Goal: Contribute content: Contribute content

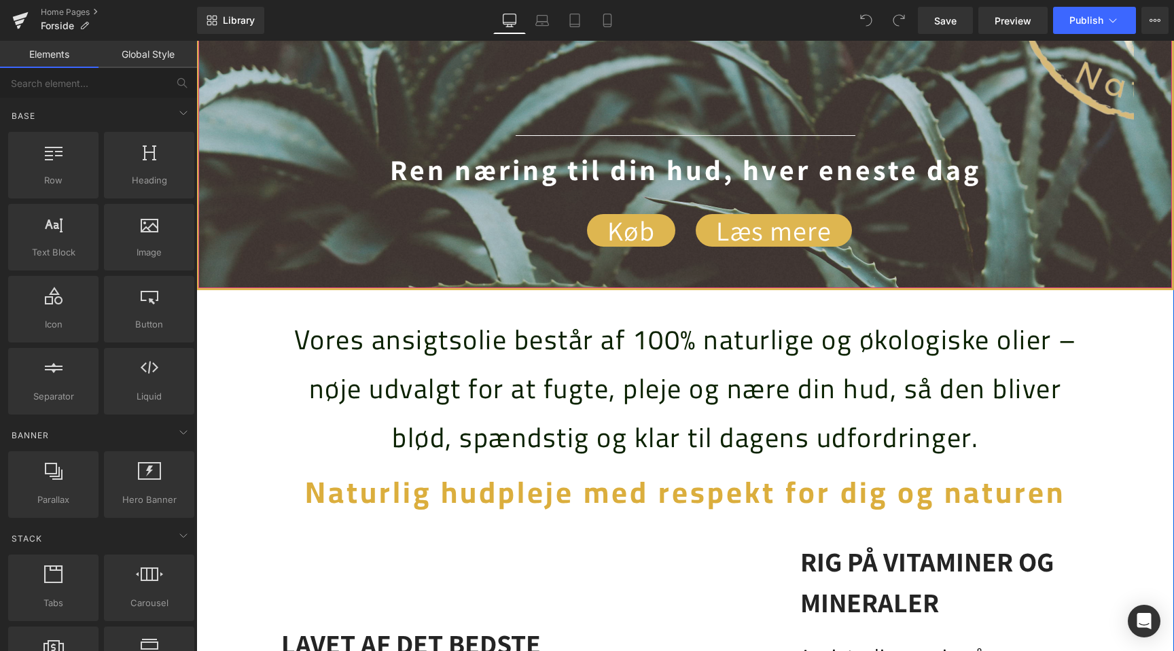
scroll to position [754, 0]
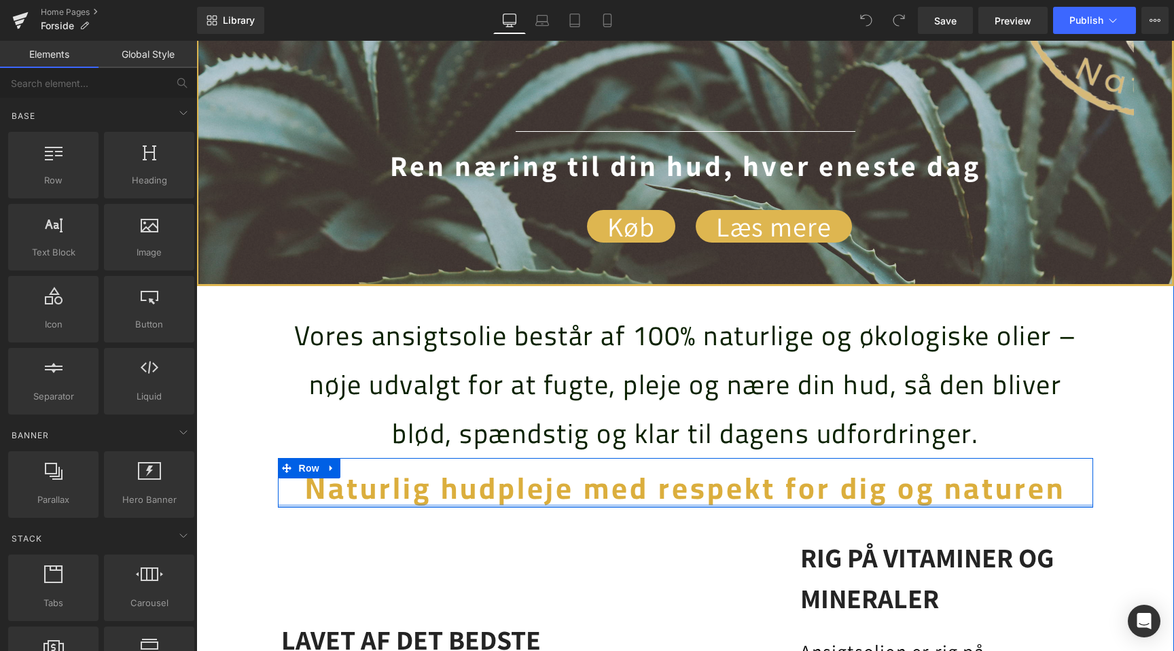
click at [596, 498] on b "Naturlig hudpleje med respekt for dig og naturen" at bounding box center [685, 488] width 760 height 56
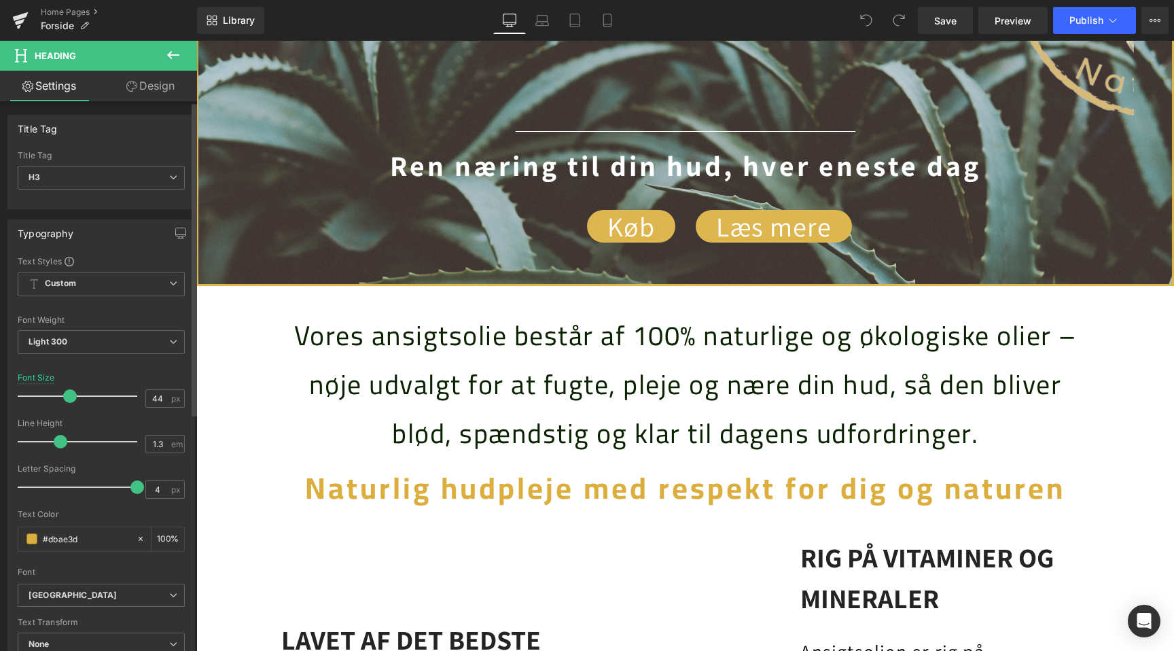
scroll to position [0, 0]
click at [67, 537] on input "#dbae3d" at bounding box center [86, 538] width 87 height 15
click at [73, 542] on input "#dbae3d" at bounding box center [86, 538] width 87 height 15
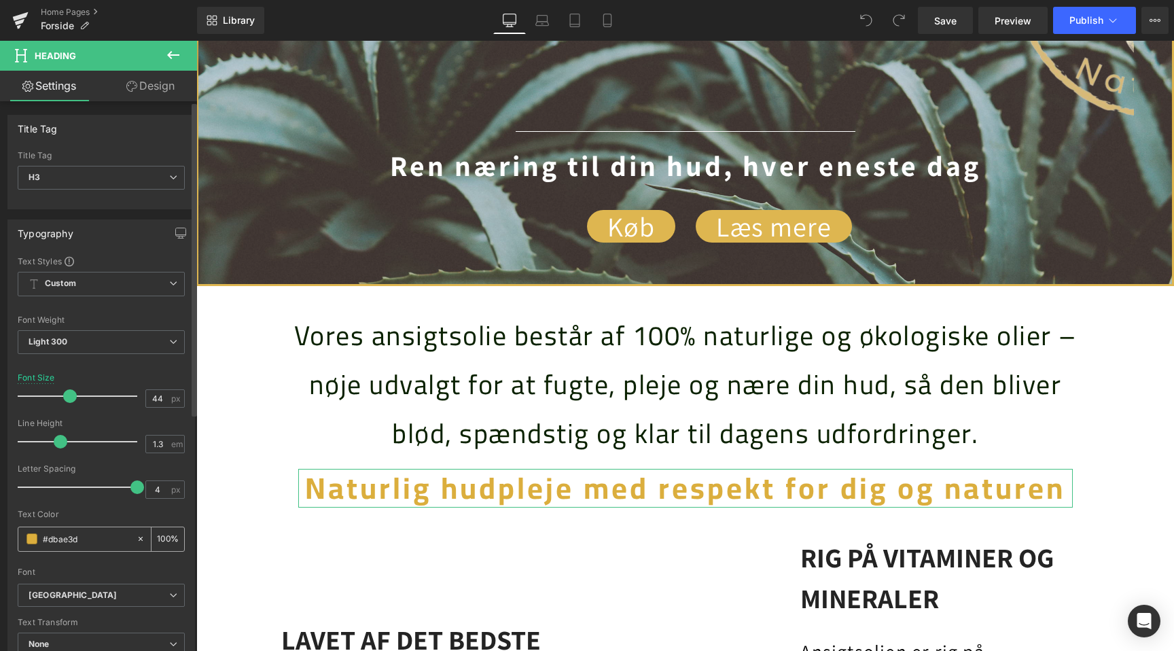
click at [73, 542] on input "#dbae3d" at bounding box center [86, 538] width 87 height 15
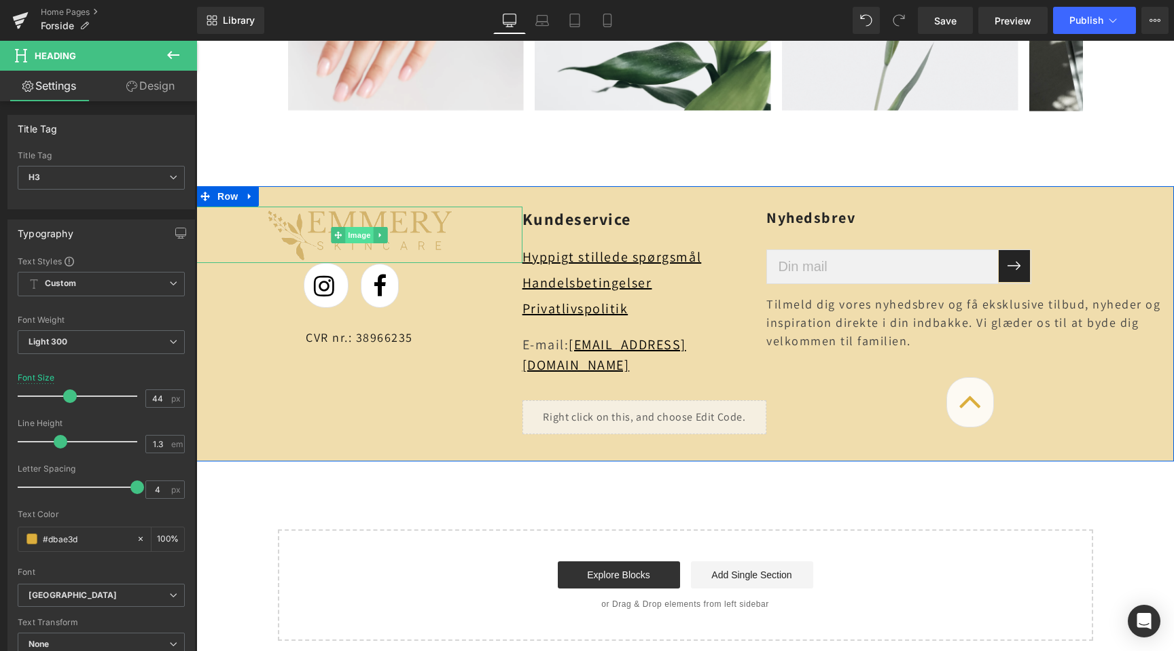
click at [362, 231] on span "Image" at bounding box center [359, 235] width 29 height 16
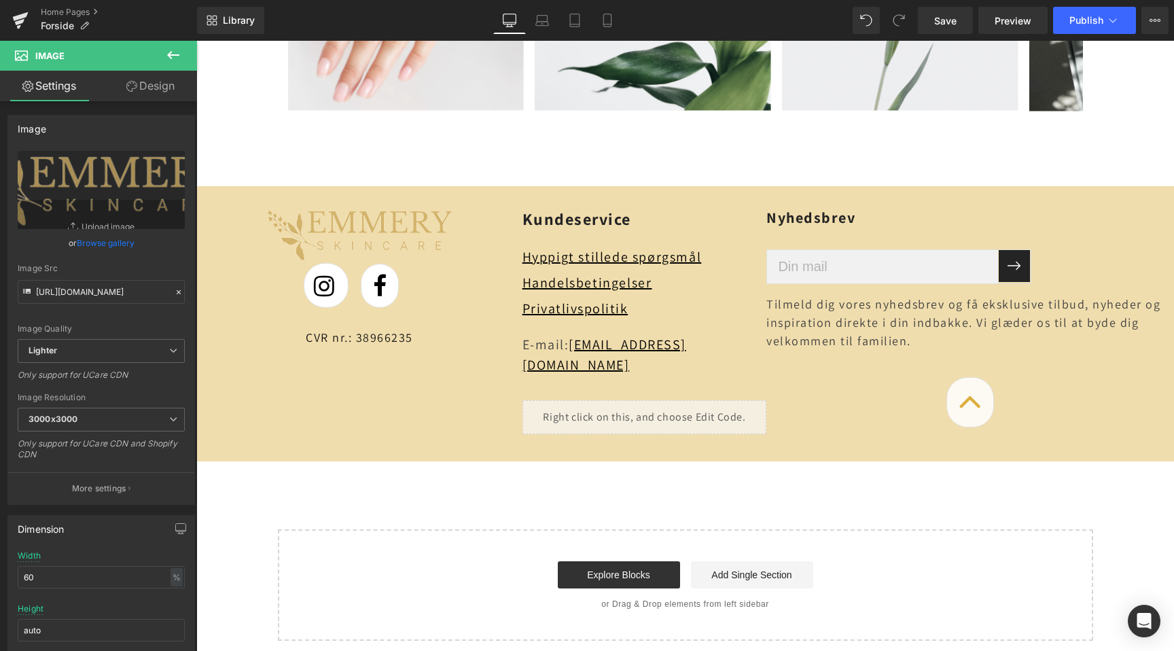
scroll to position [0, 900]
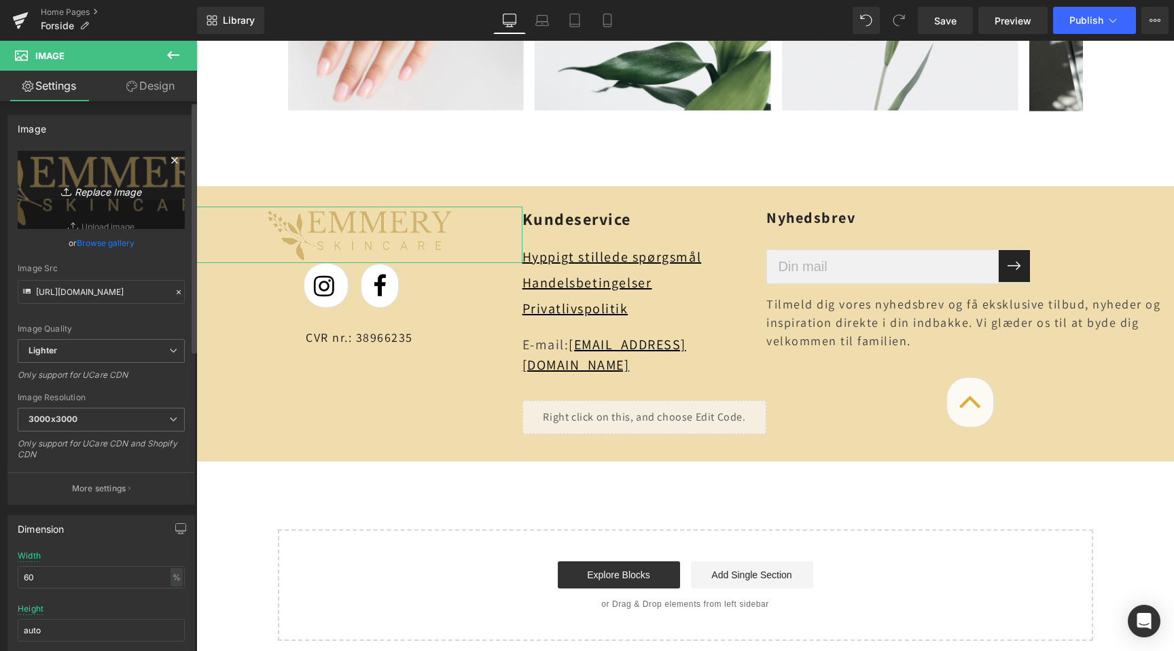
click at [96, 200] on link "Replace Image" at bounding box center [101, 190] width 167 height 78
type input "C:\fakepath\2-removebg-preview.png"
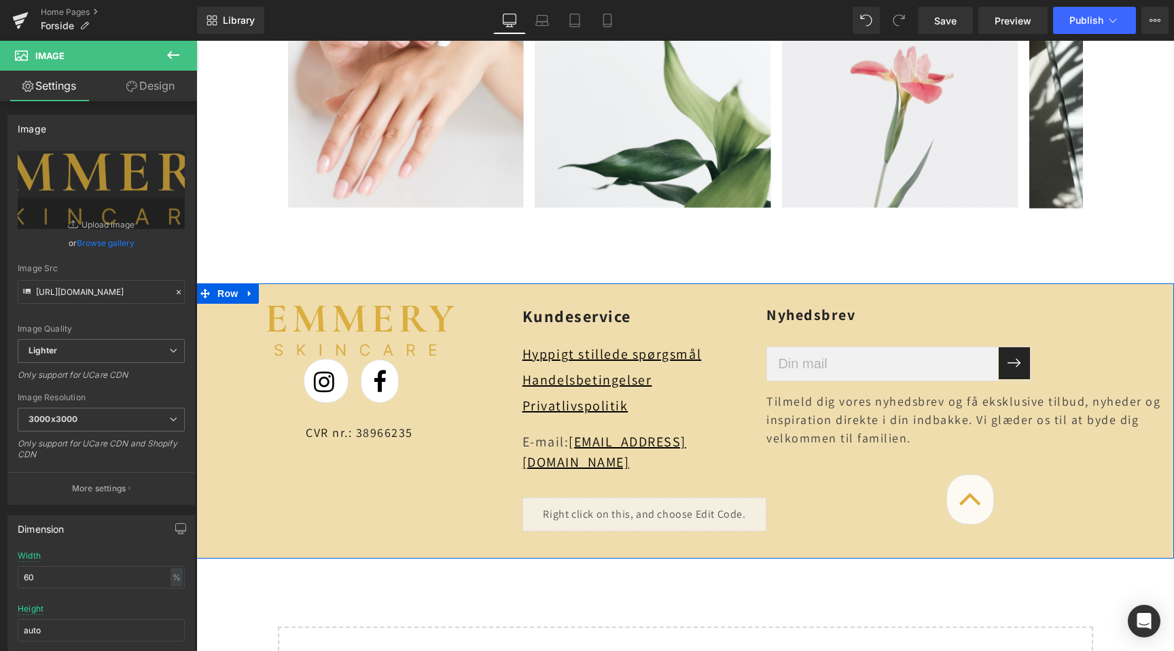
scroll to position [5231, 0]
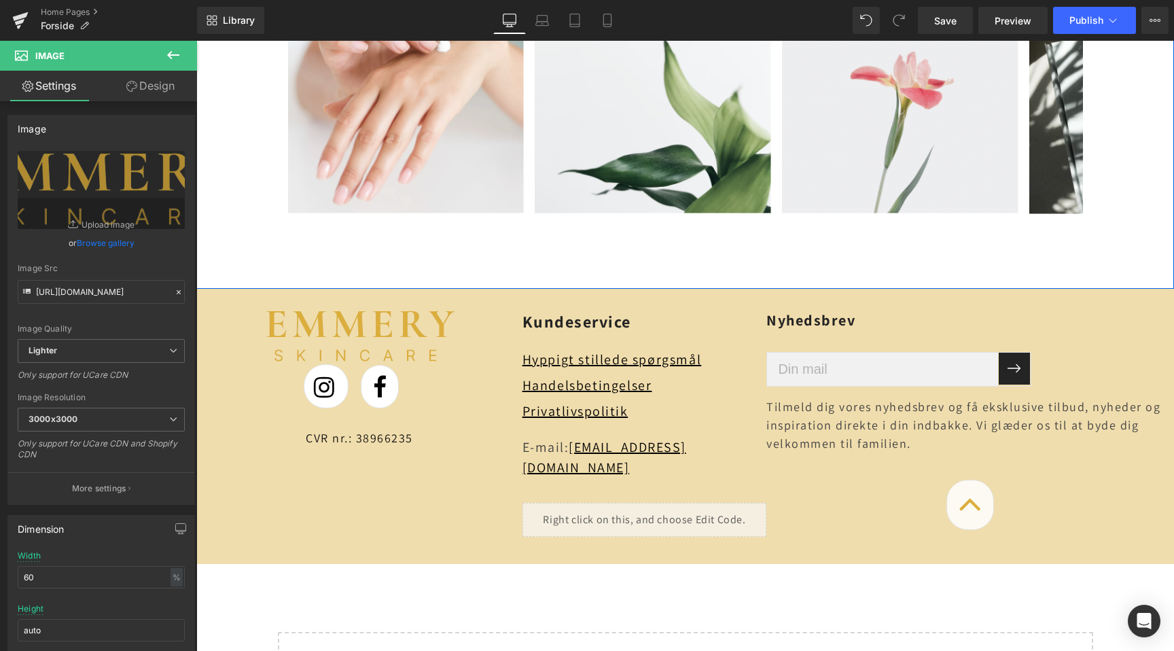
click at [289, 262] on div "Bliv en del af fællesskabet Heading Følg os på @emmeryskincare og brug hashtagg…" at bounding box center [684, 57] width 977 height 464
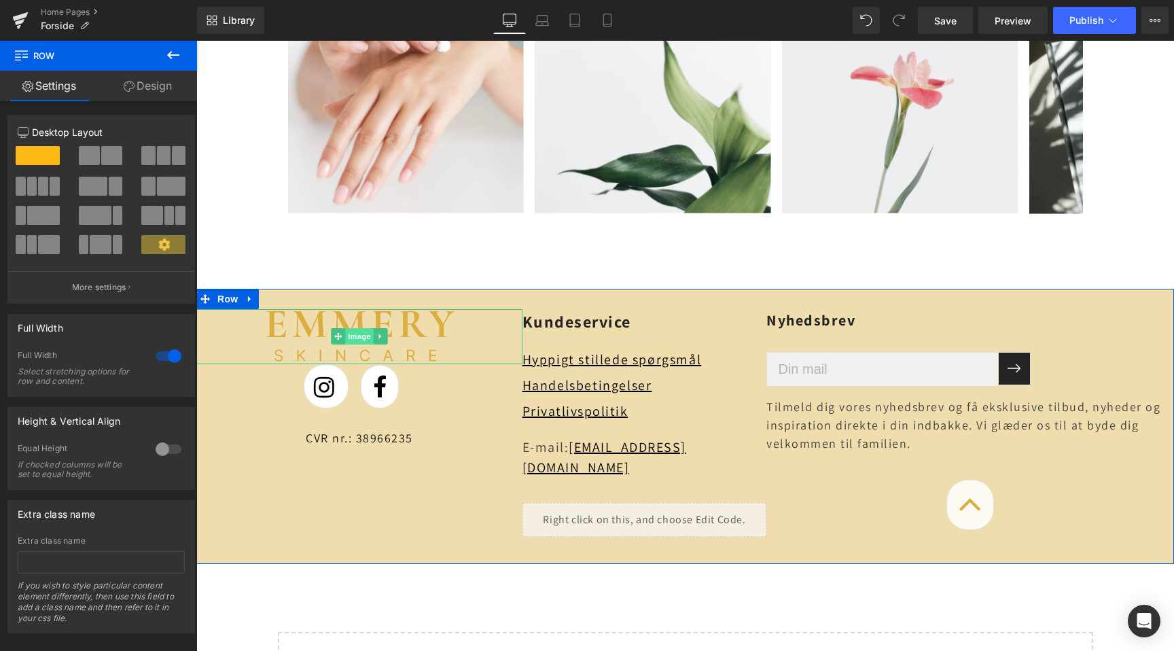
scroll to position [0, 0]
click at [357, 334] on span "Image" at bounding box center [359, 336] width 29 height 16
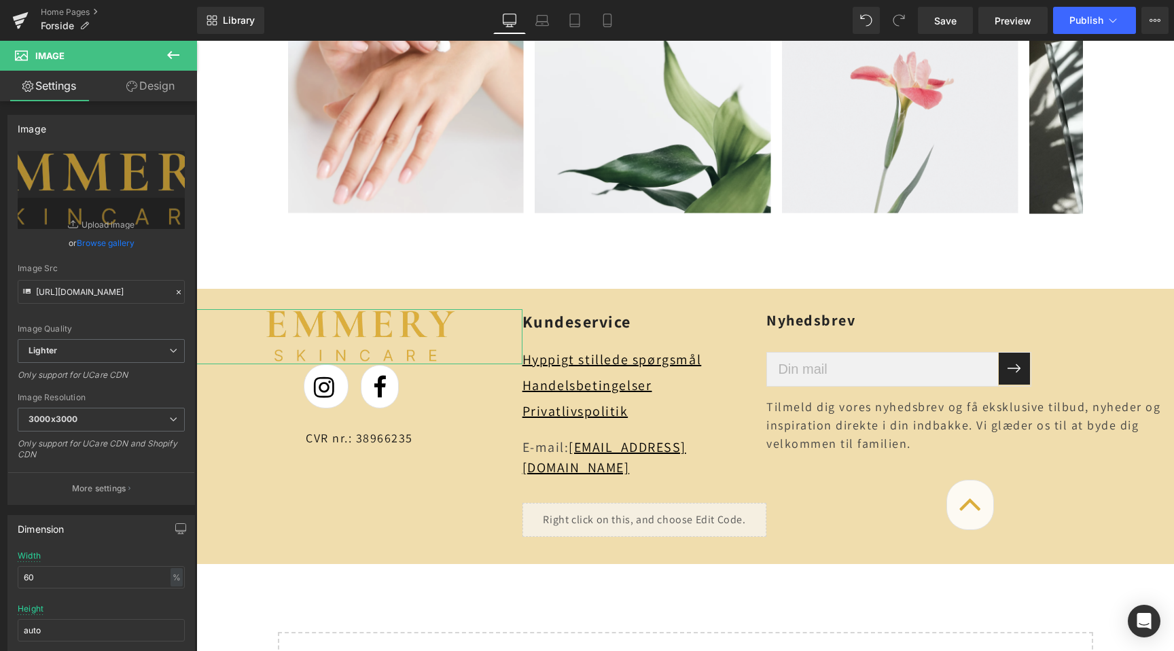
click at [137, 83] on link "Design" at bounding box center [150, 86] width 98 height 31
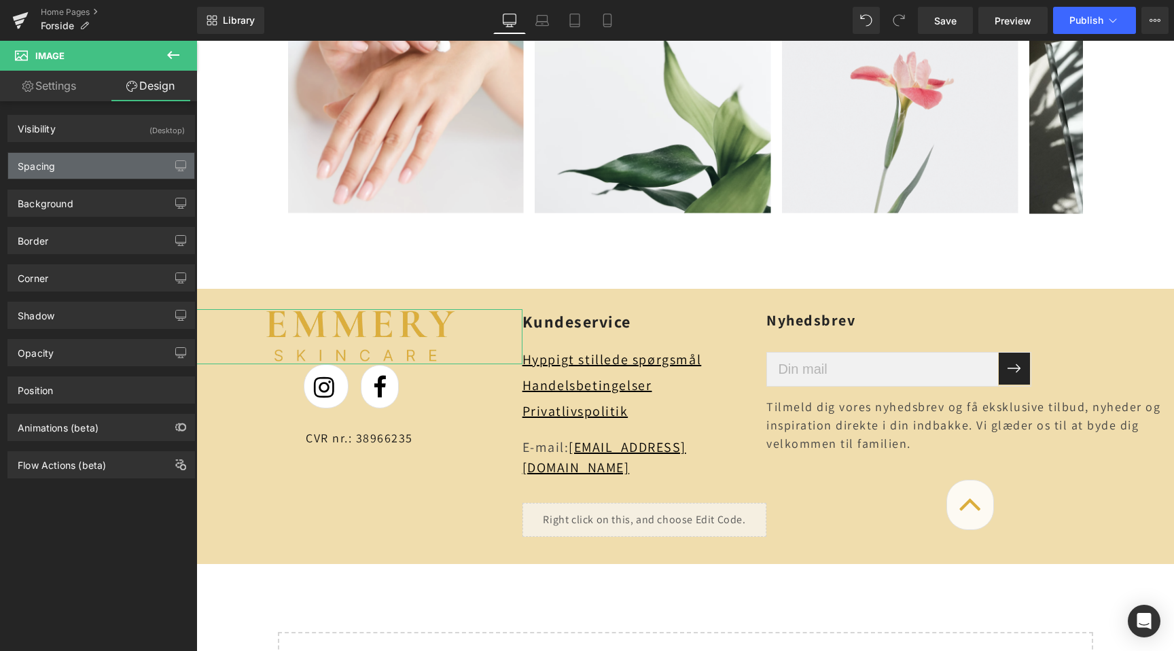
scroll to position [0, 900]
click at [110, 158] on div "Spacing" at bounding box center [101, 166] width 186 height 26
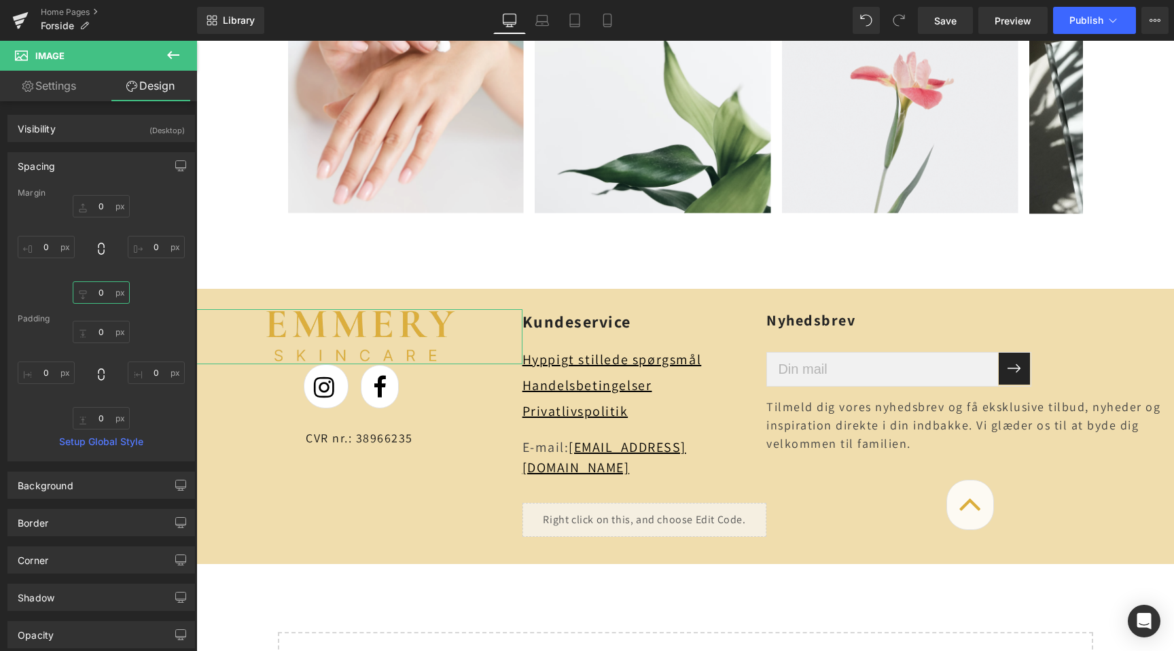
click at [92, 295] on input "text" at bounding box center [101, 292] width 57 height 22
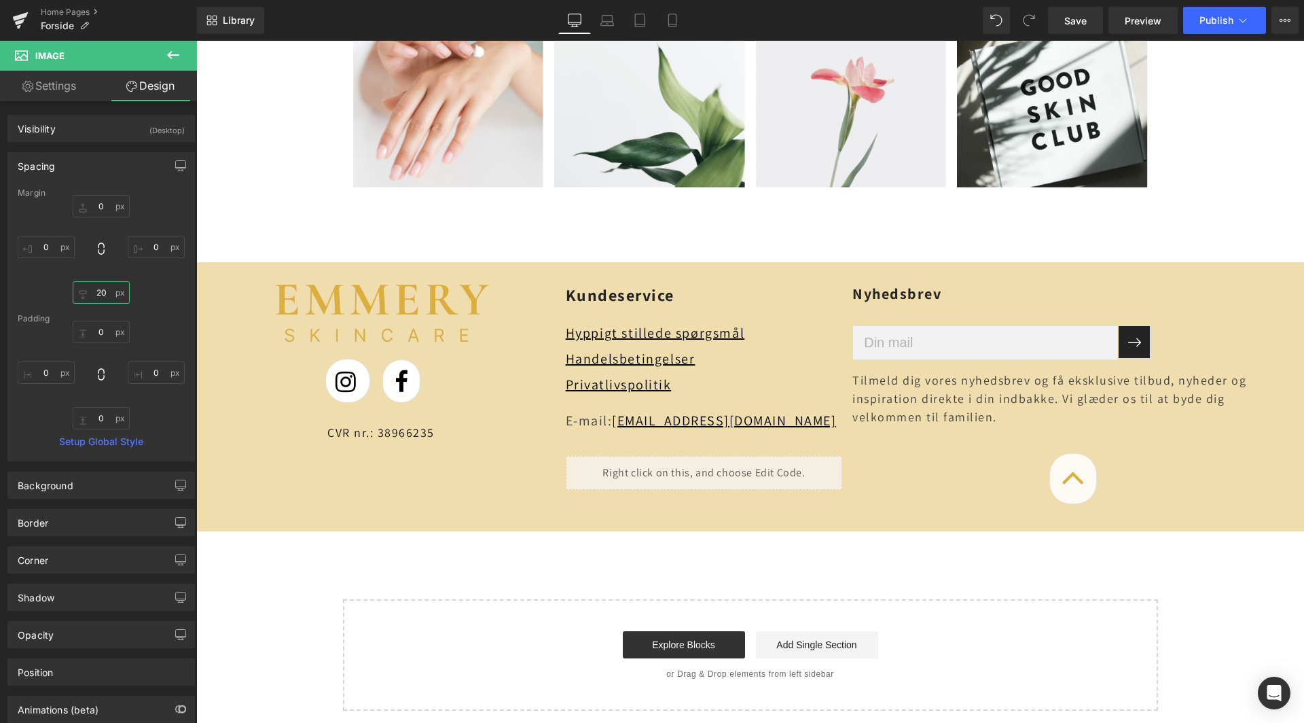
scroll to position [0, 0]
type input "–"
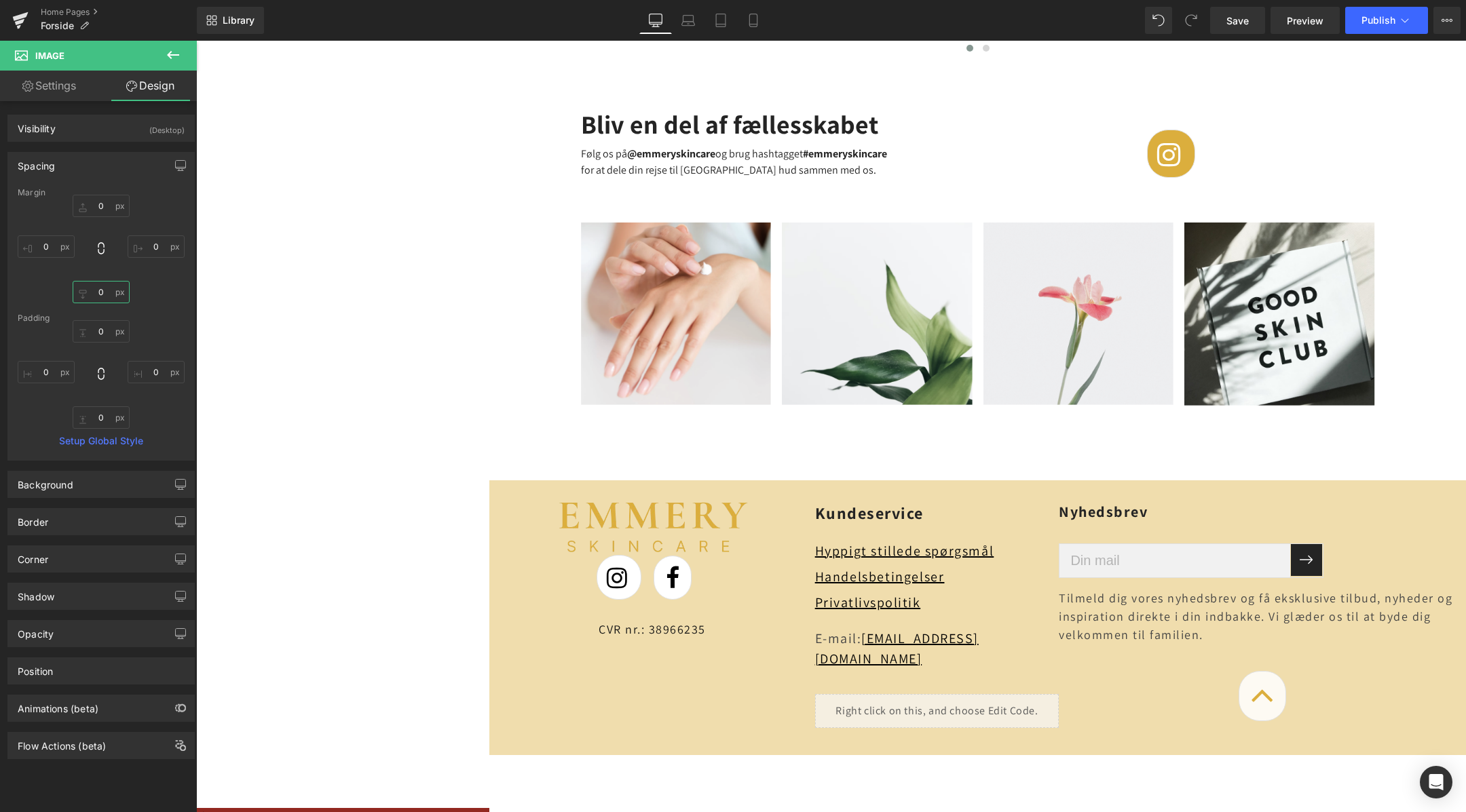
scroll to position [0, 0]
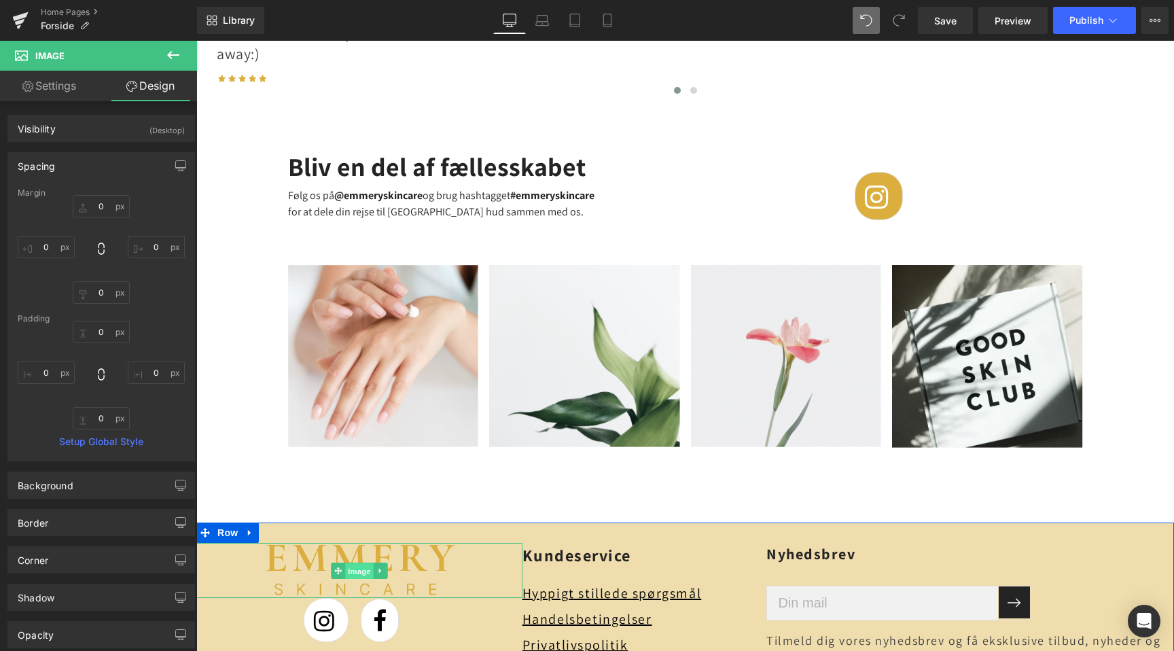
click at [353, 562] on span "Image" at bounding box center [359, 570] width 29 height 16
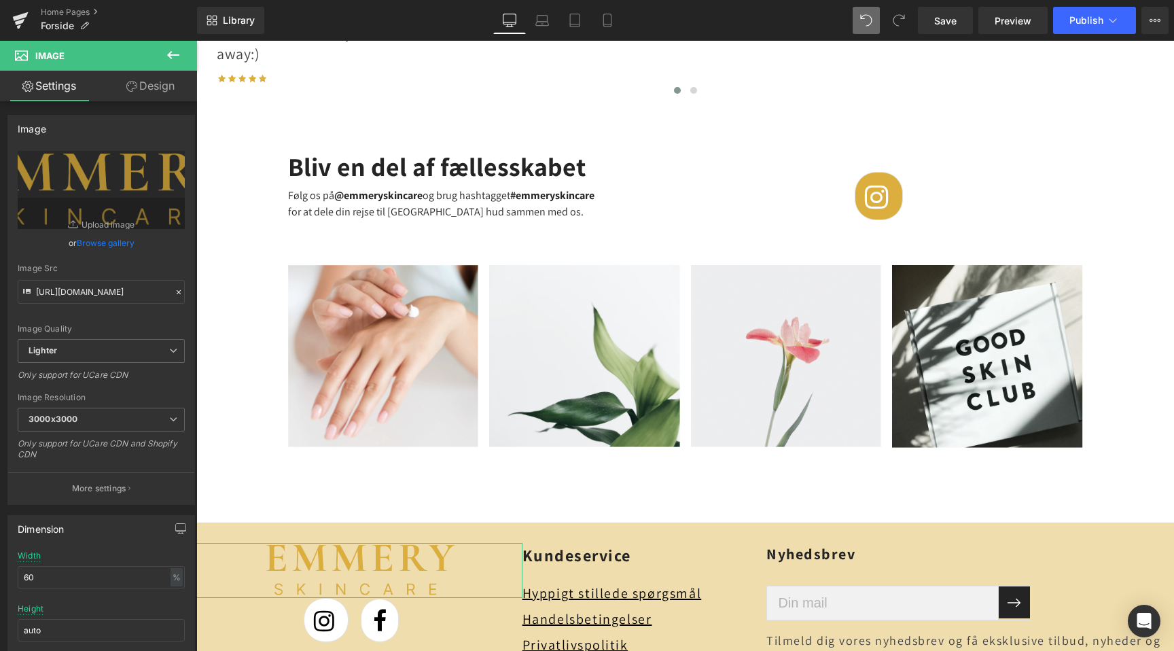
click at [149, 94] on link "Design" at bounding box center [150, 86] width 98 height 31
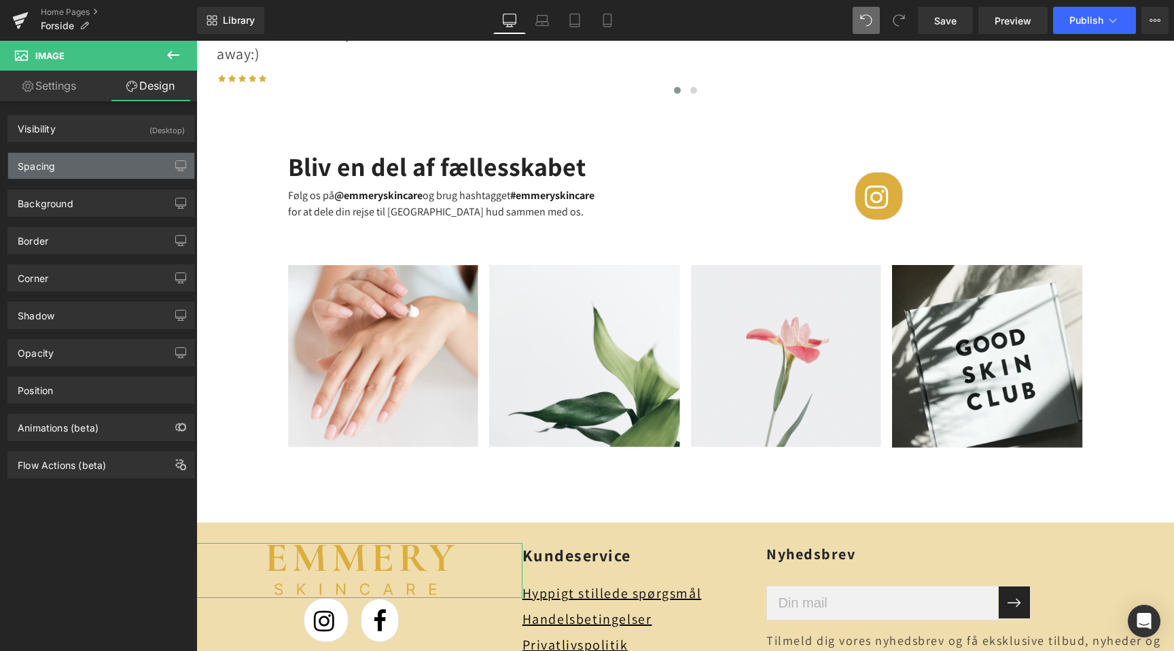
click at [118, 168] on div "Spacing" at bounding box center [101, 166] width 186 height 26
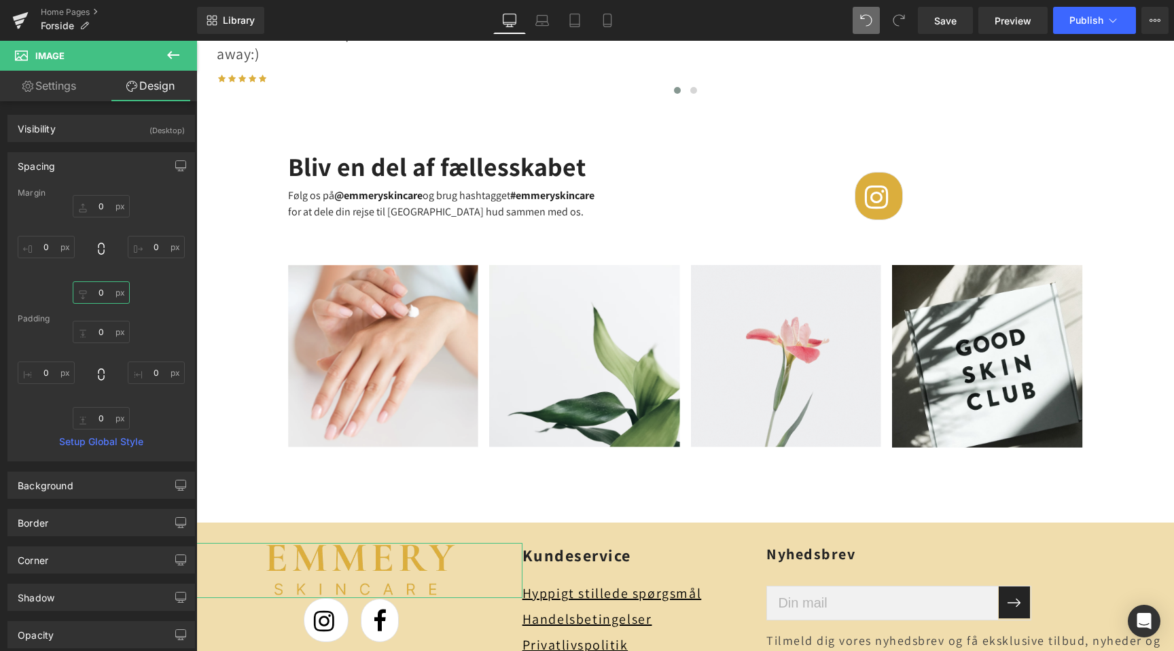
click at [94, 290] on input "text" at bounding box center [101, 292] width 57 height 22
type input "20"
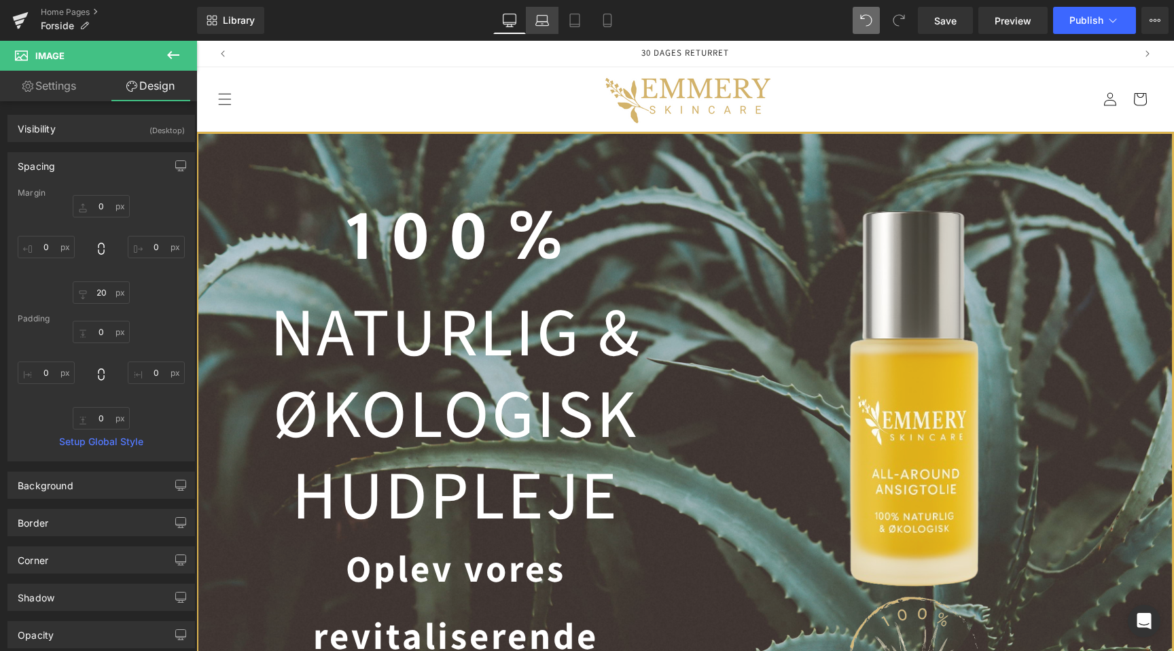
click at [541, 18] on icon at bounding box center [542, 21] width 14 height 14
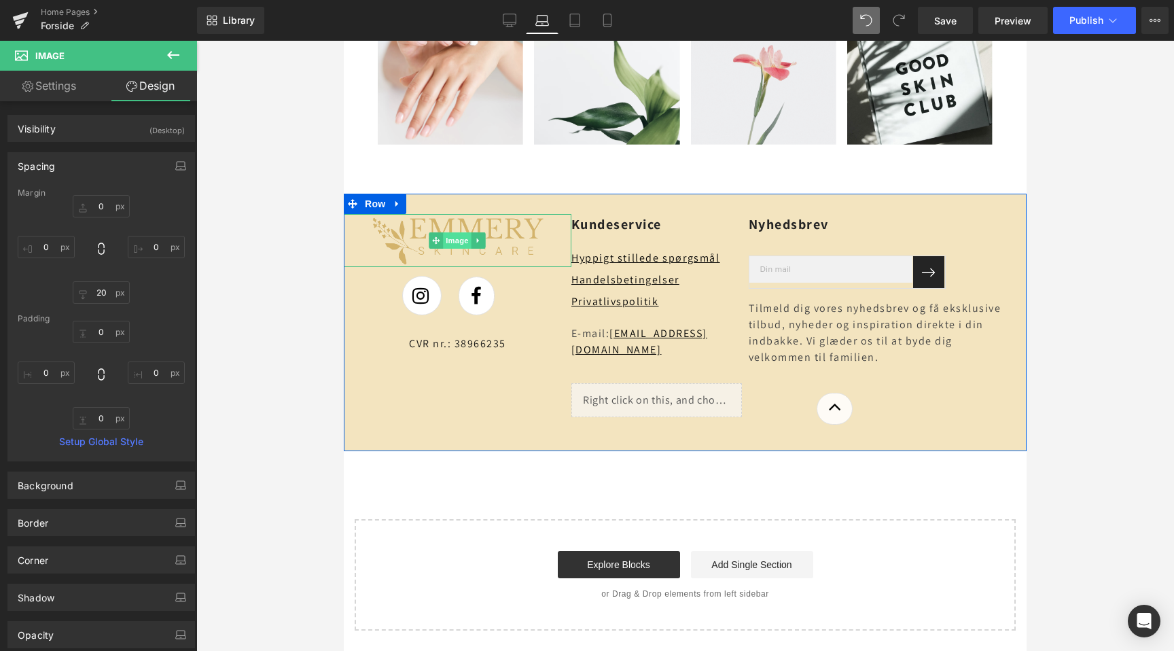
click at [450, 240] on span "Image" at bounding box center [458, 240] width 29 height 16
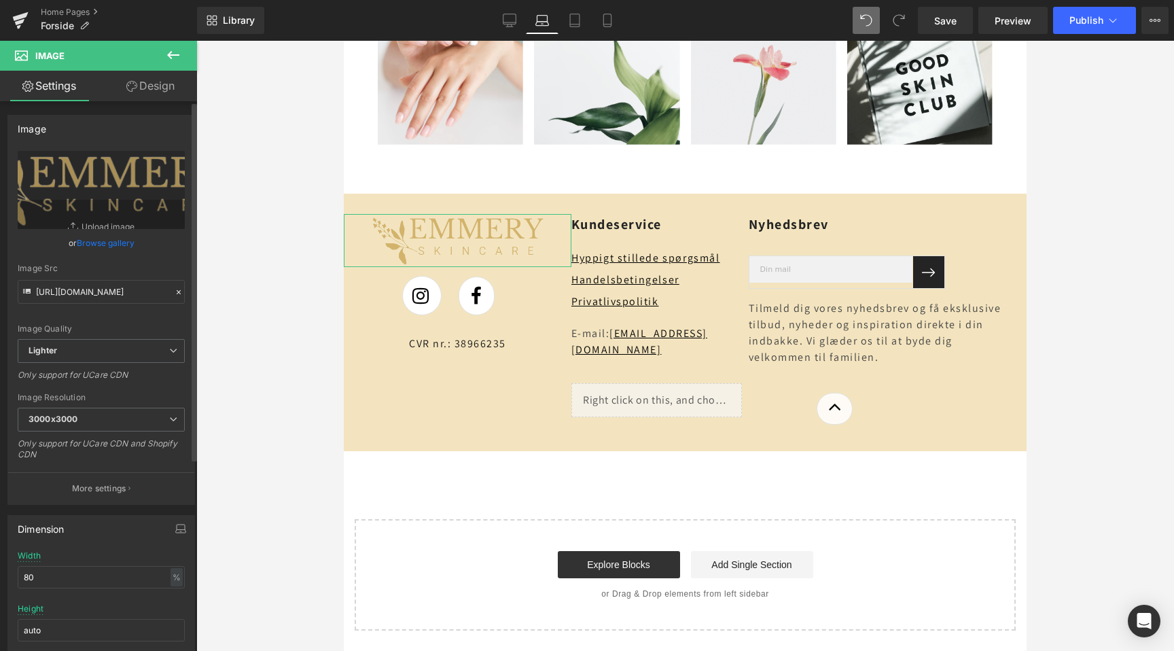
click at [101, 240] on link "Browse gallery" at bounding box center [106, 243] width 58 height 24
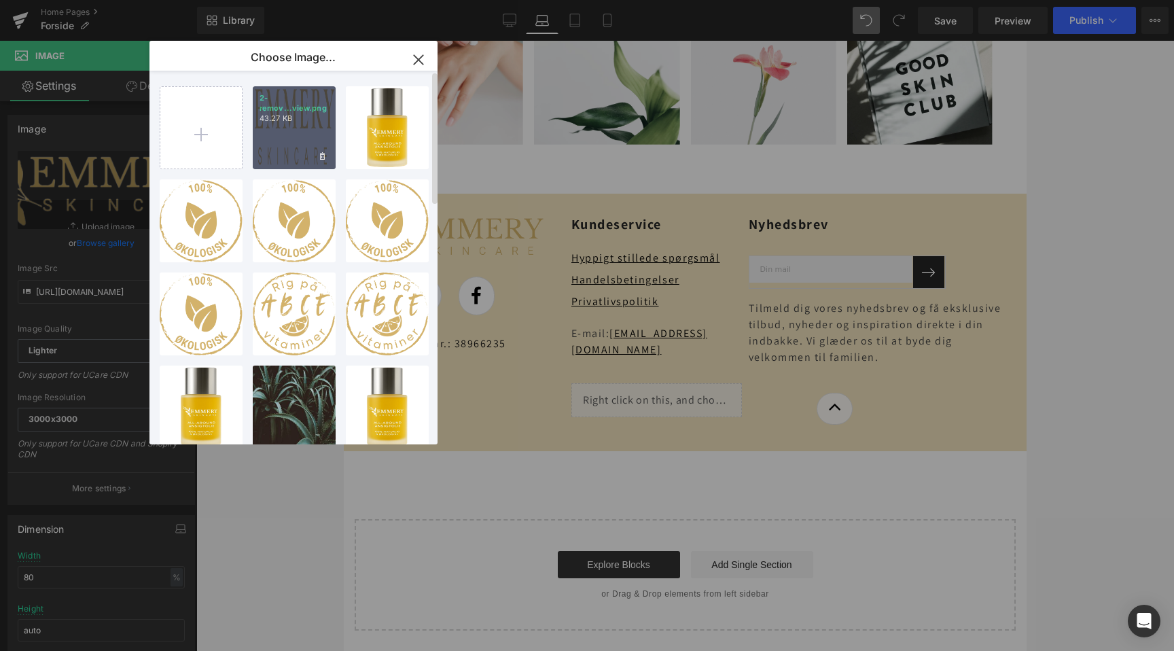
click at [281, 112] on p "2-remov...view.png" at bounding box center [293, 103] width 69 height 20
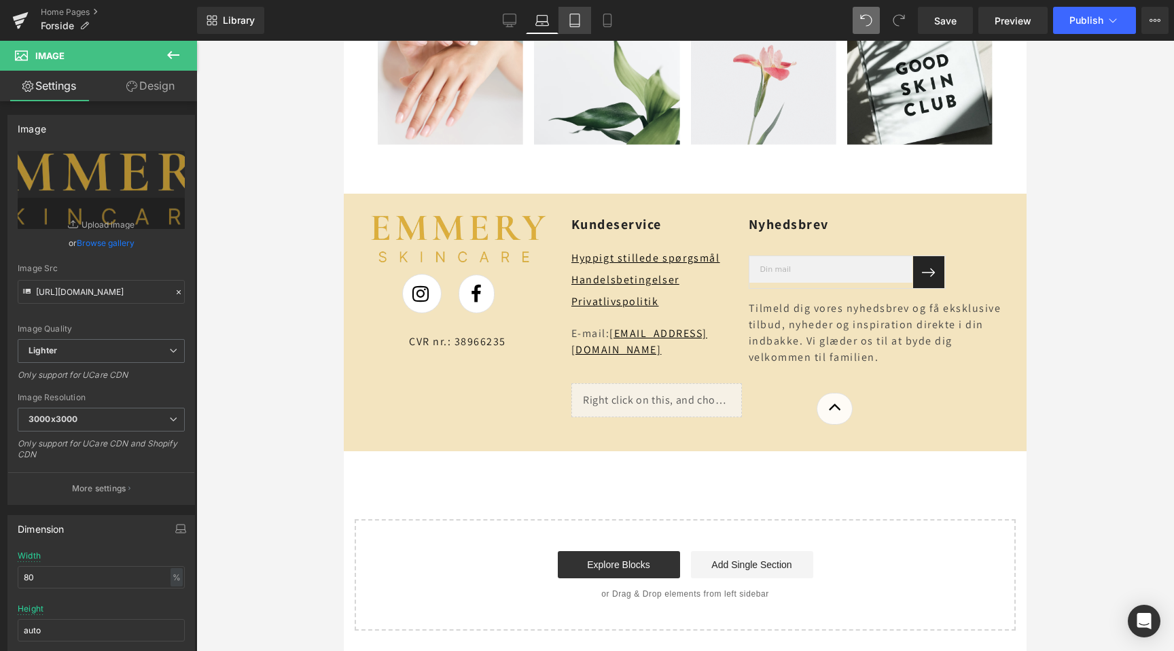
click at [572, 29] on link "Tablet" at bounding box center [574, 20] width 33 height 27
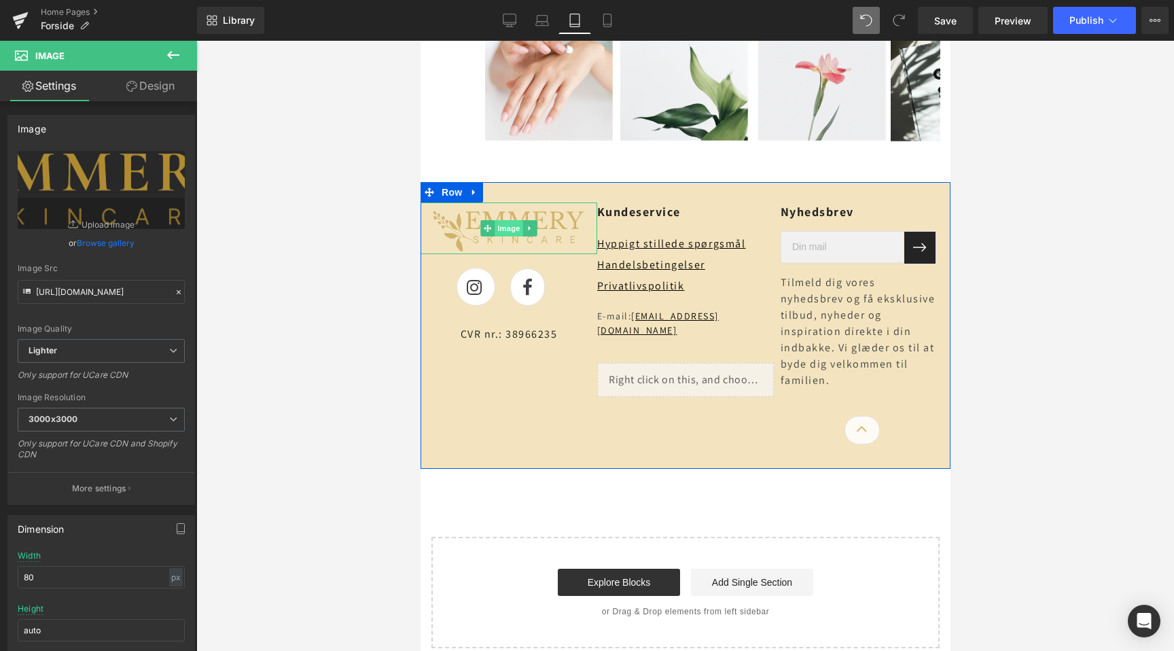
click at [506, 220] on span "Image" at bounding box center [508, 228] width 29 height 16
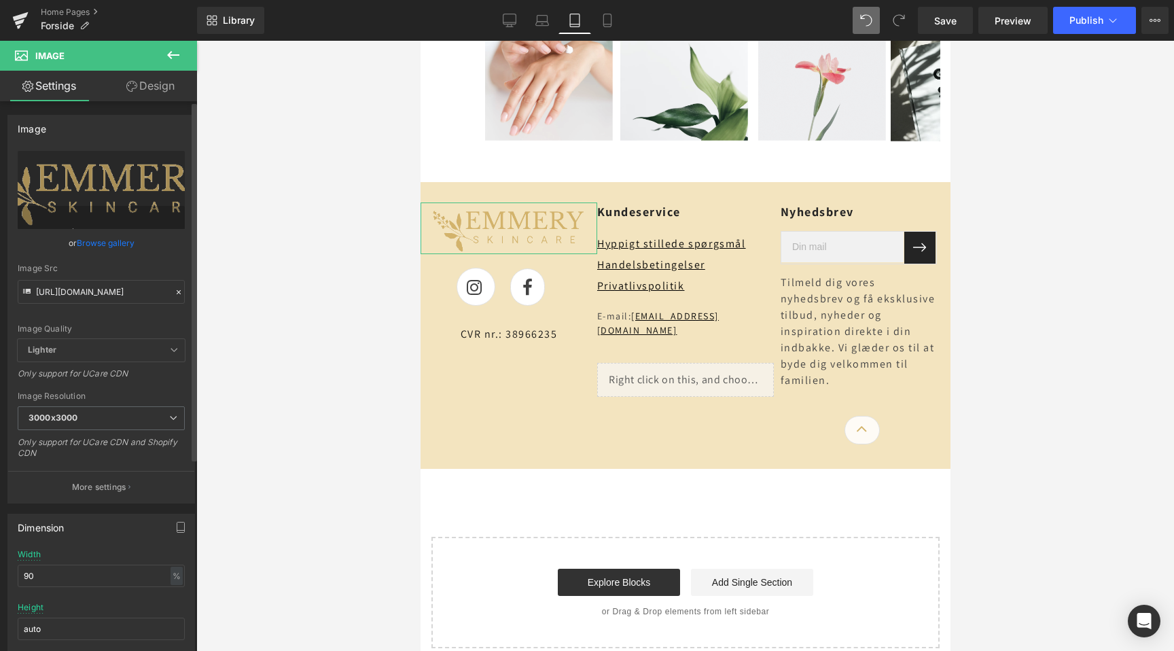
click at [105, 247] on link "Browse gallery" at bounding box center [106, 243] width 58 height 24
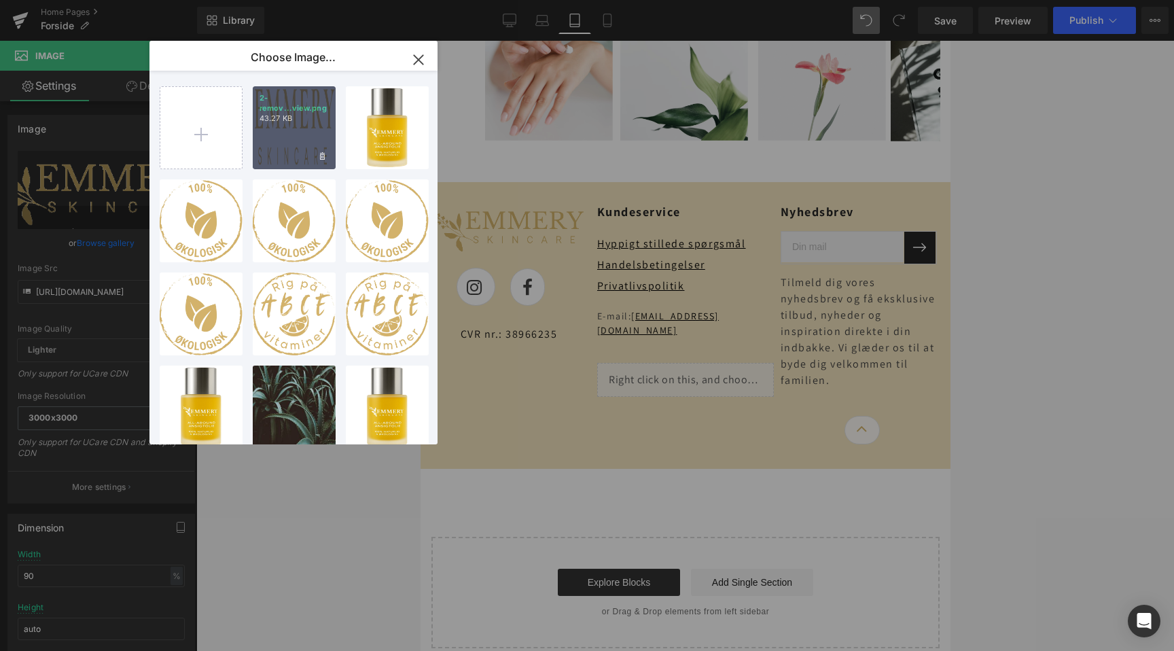
click at [268, 137] on div "2-remov...view.png 43.27 KB" at bounding box center [294, 127] width 83 height 83
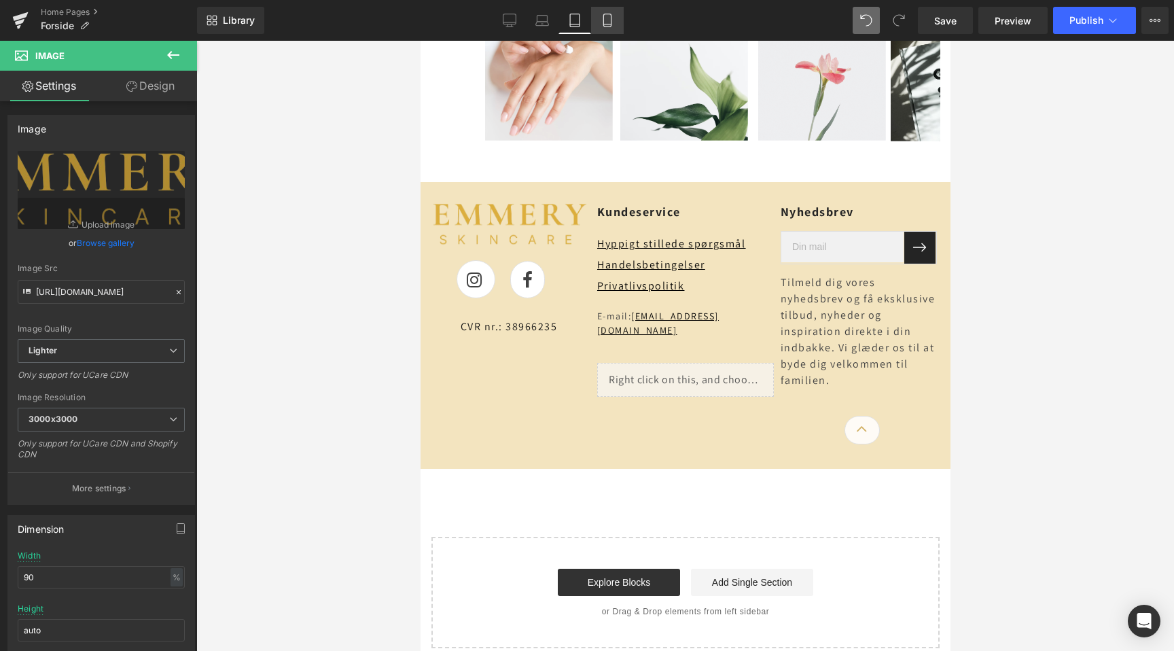
click at [605, 12] on link "Mobile" at bounding box center [607, 20] width 33 height 27
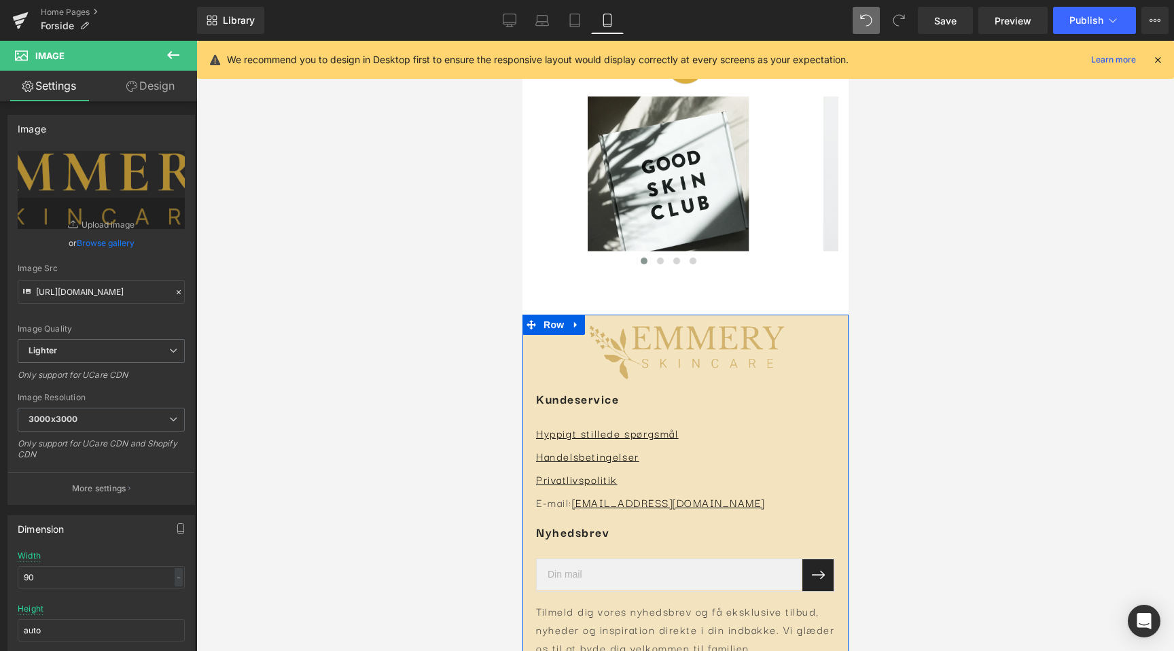
click at [689, 321] on div "Image" at bounding box center [684, 351] width 299 height 60
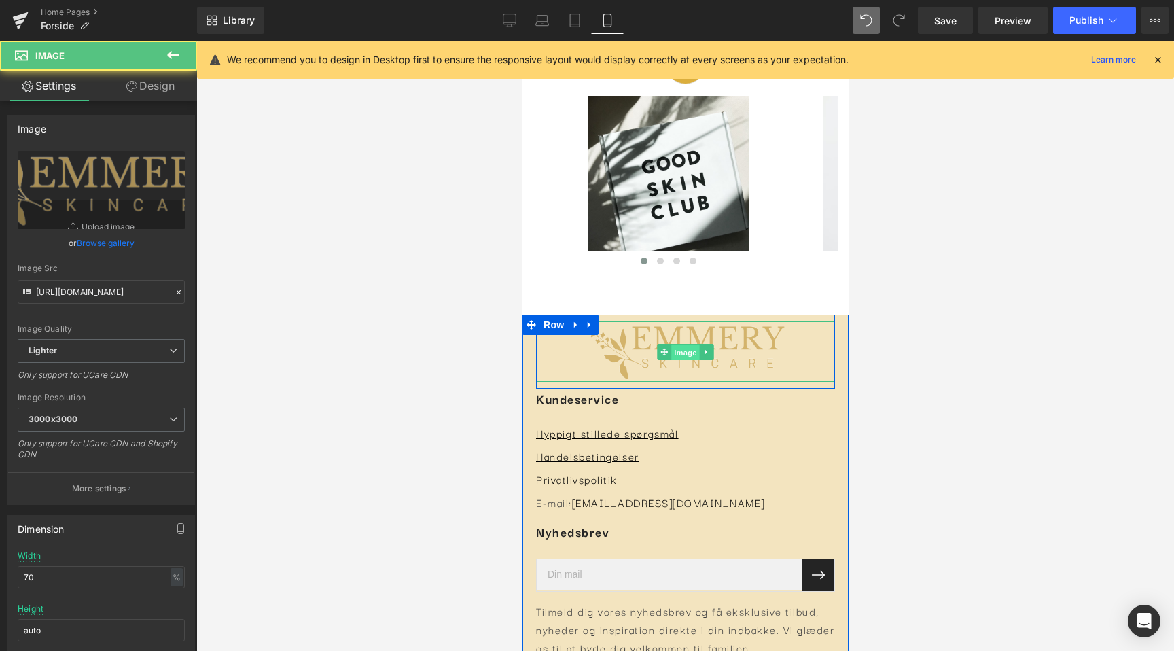
click at [689, 344] on span "Image" at bounding box center [684, 352] width 29 height 16
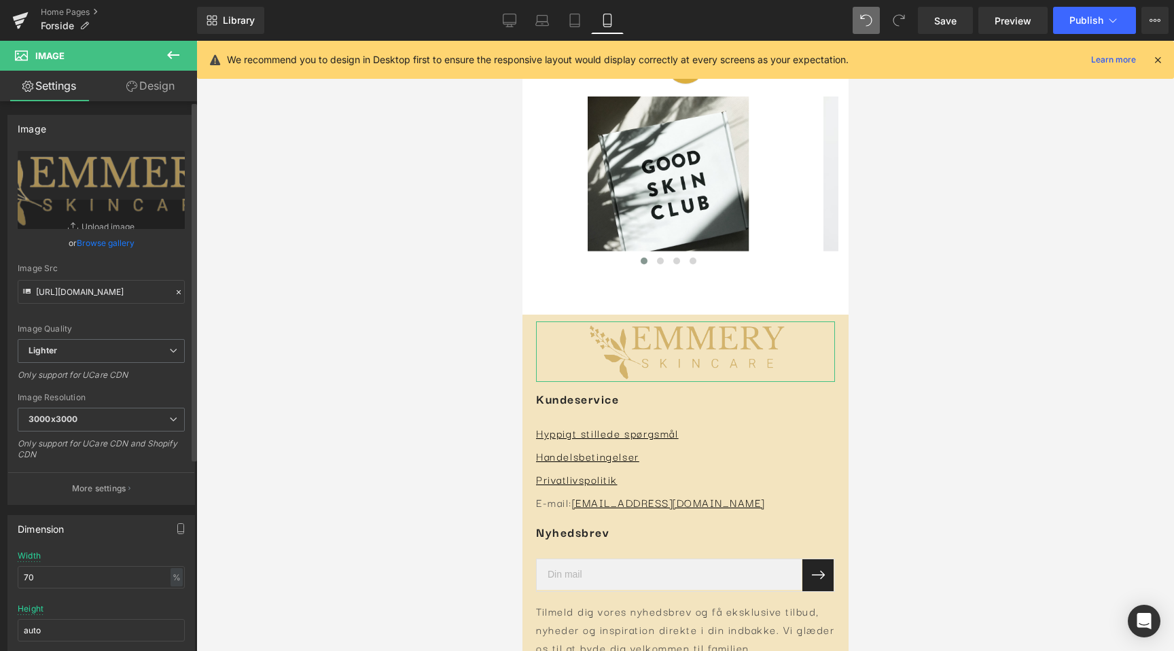
click at [118, 245] on link "Browse gallery" at bounding box center [106, 243] width 58 height 24
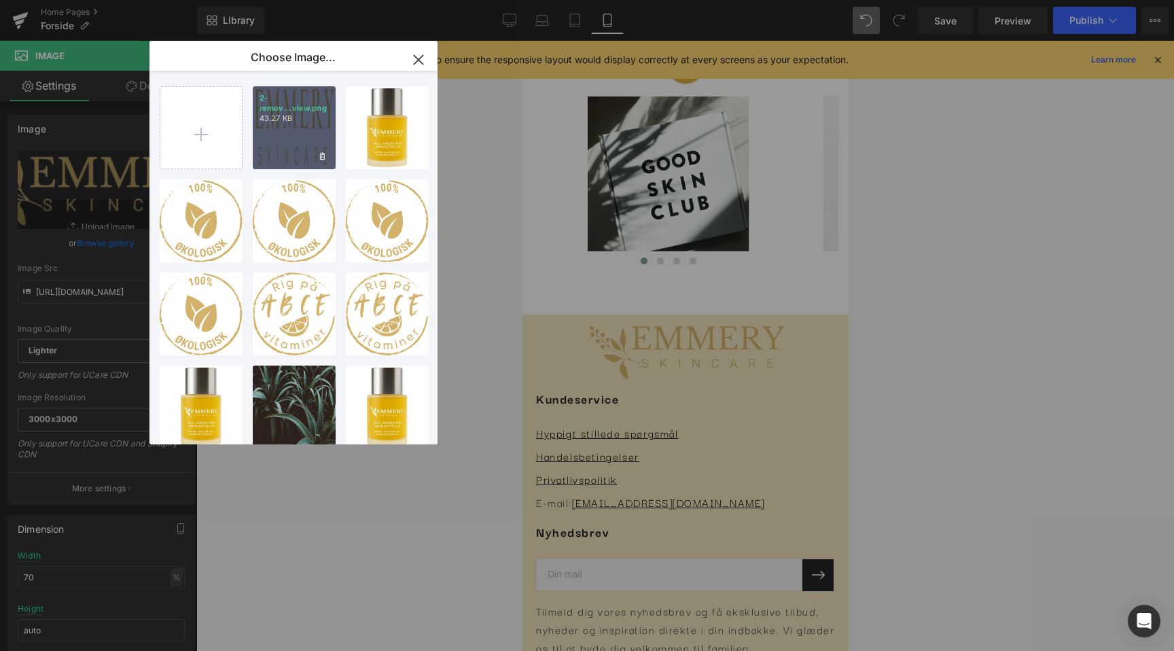
click at [274, 139] on div "2-remov...view.png 43.27 KB" at bounding box center [294, 127] width 83 height 83
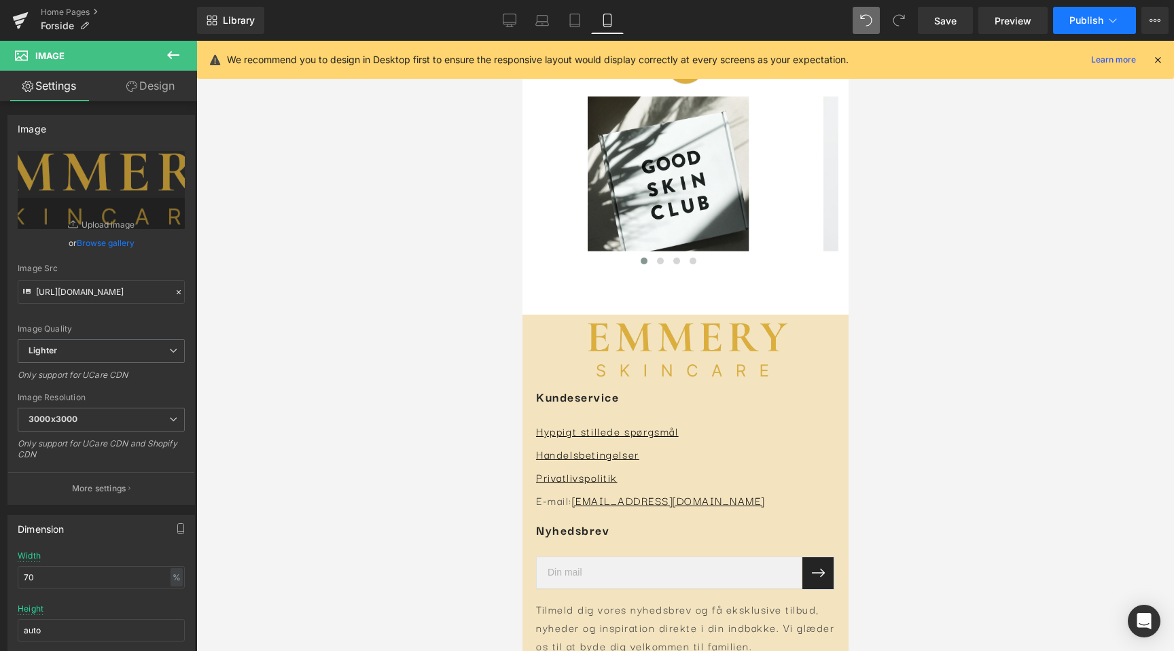
click at [1079, 18] on span "Publish" at bounding box center [1086, 20] width 34 height 11
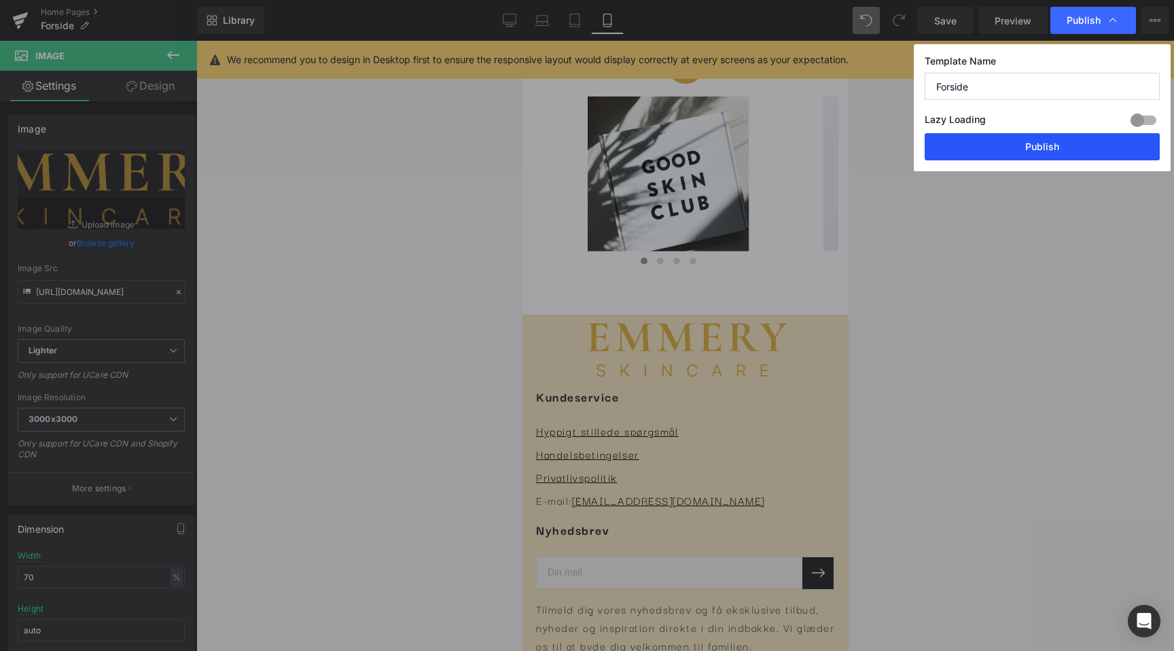
click at [1002, 143] on button "Publish" at bounding box center [1041, 146] width 235 height 27
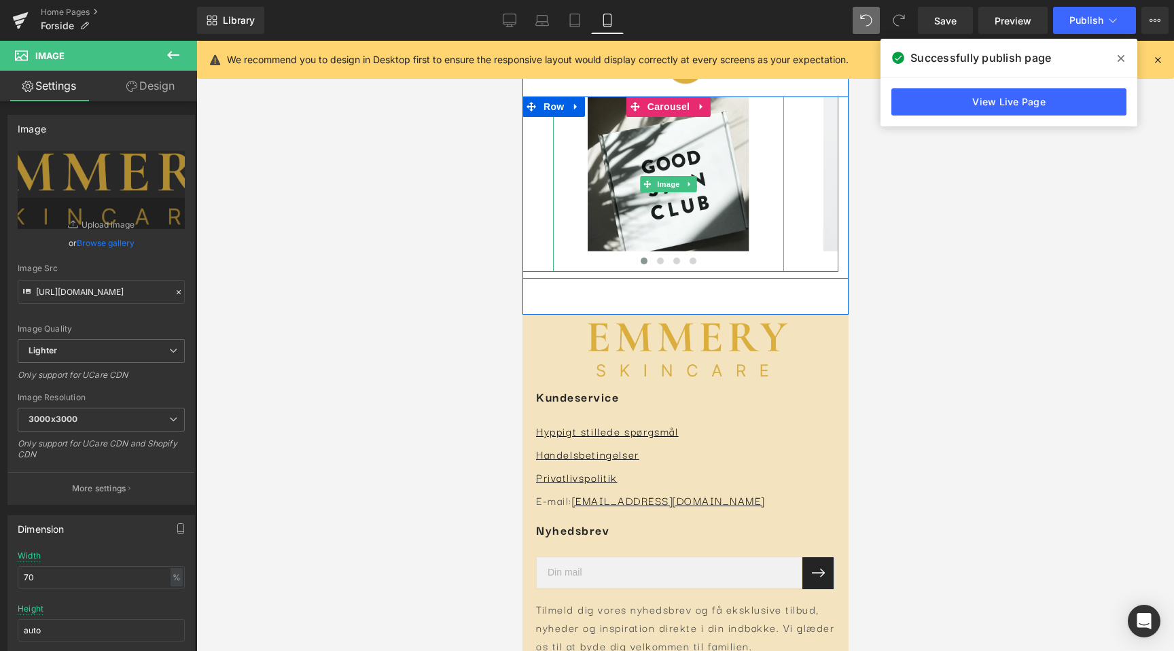
scroll to position [0, 249]
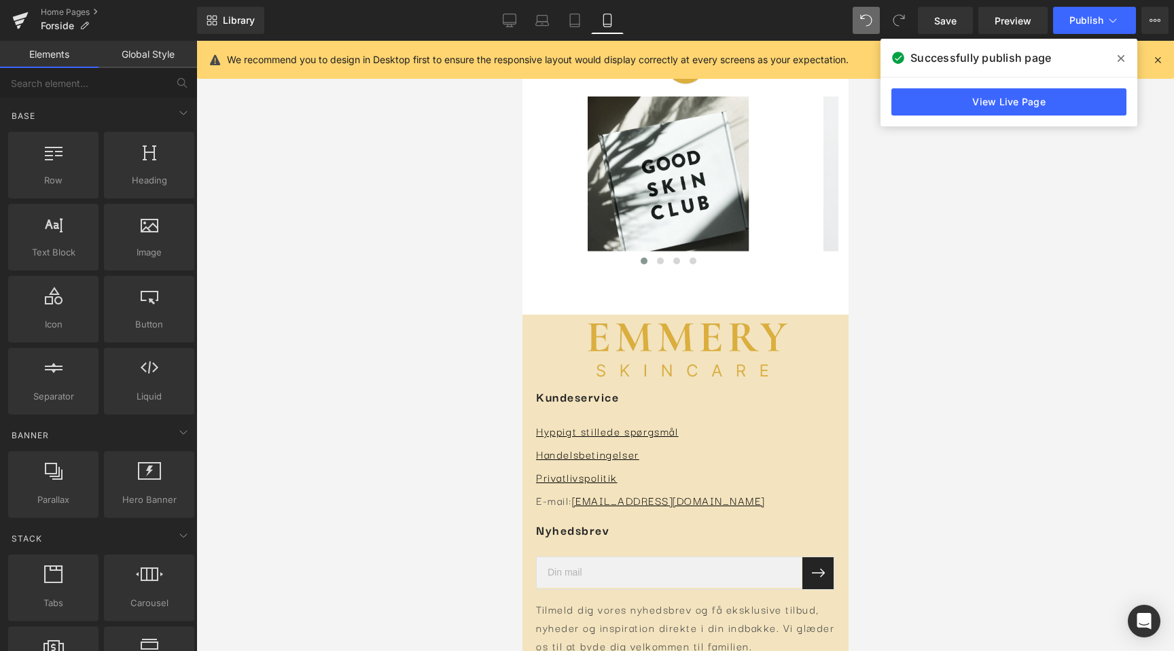
click at [444, 298] on div at bounding box center [684, 346] width 977 height 610
